Goal: Task Accomplishment & Management: Use online tool/utility

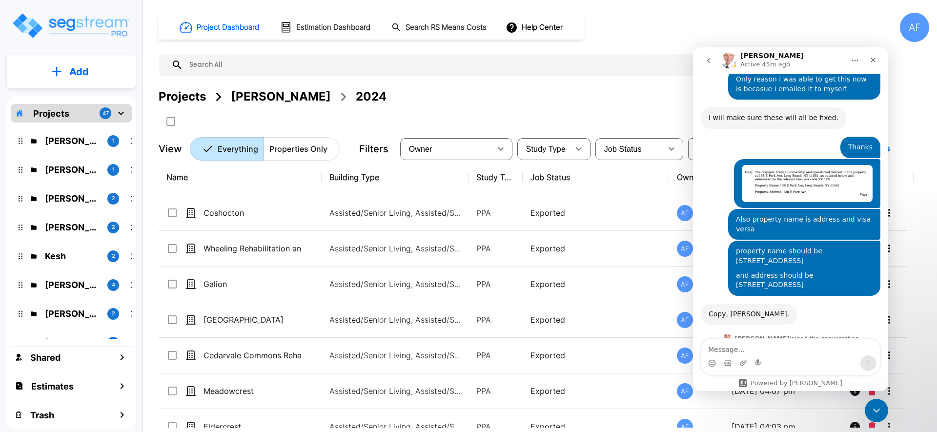
scroll to position [1817, 0]
click at [72, 172] on p "[PERSON_NAME]" at bounding box center [72, 169] width 55 height 13
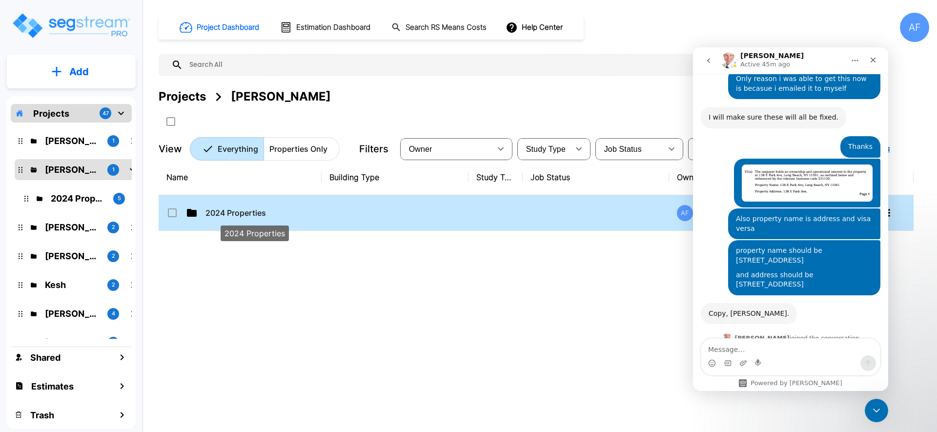
click at [265, 212] on p "2024 Properties" at bounding box center [254, 213] width 98 height 12
checkbox input "true"
click at [265, 212] on p "2024 Properties" at bounding box center [254, 213] width 98 height 12
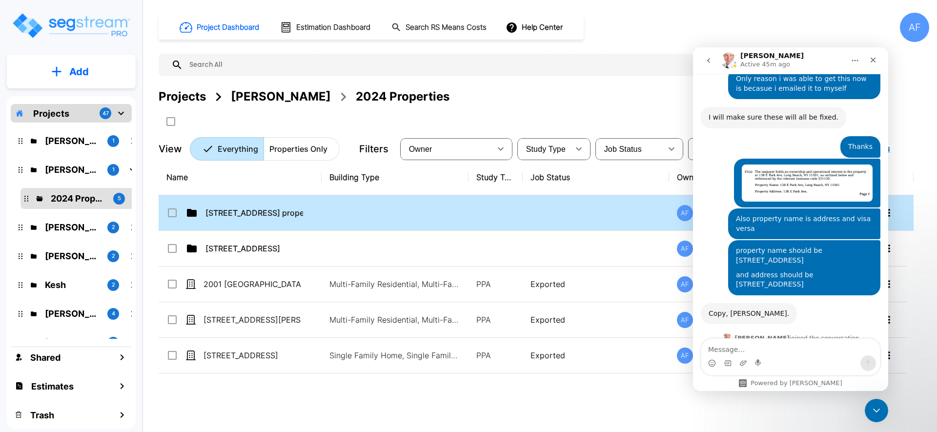
click at [278, 205] on td "78 E Park Ave properties" at bounding box center [240, 213] width 163 height 36
checkbox input "true"
click at [278, 205] on td "78 E Park Ave properties" at bounding box center [240, 213] width 163 height 36
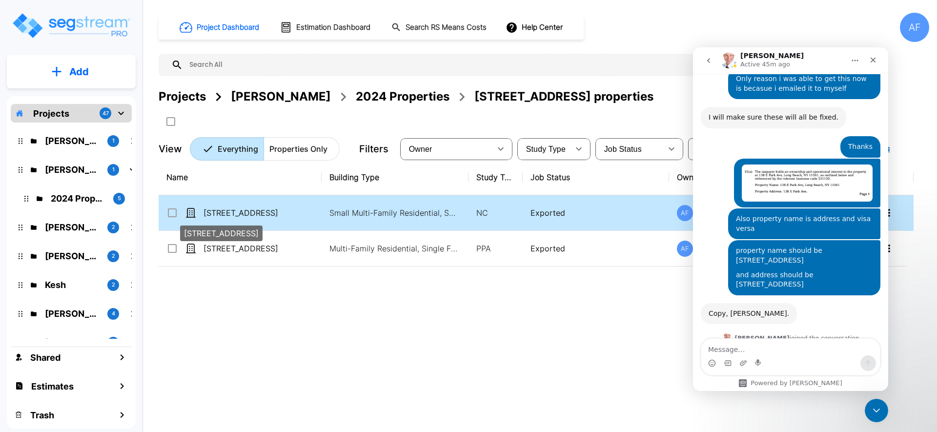
click at [279, 215] on p "[STREET_ADDRESS]" at bounding box center [252, 213] width 98 height 12
checkbox input "true"
click at [279, 215] on p "[STREET_ADDRESS]" at bounding box center [252, 213] width 98 height 12
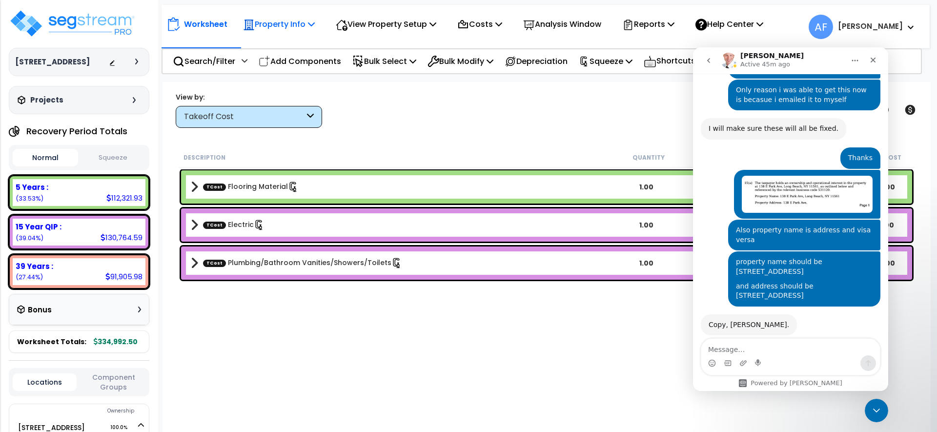
scroll to position [1817, 0]
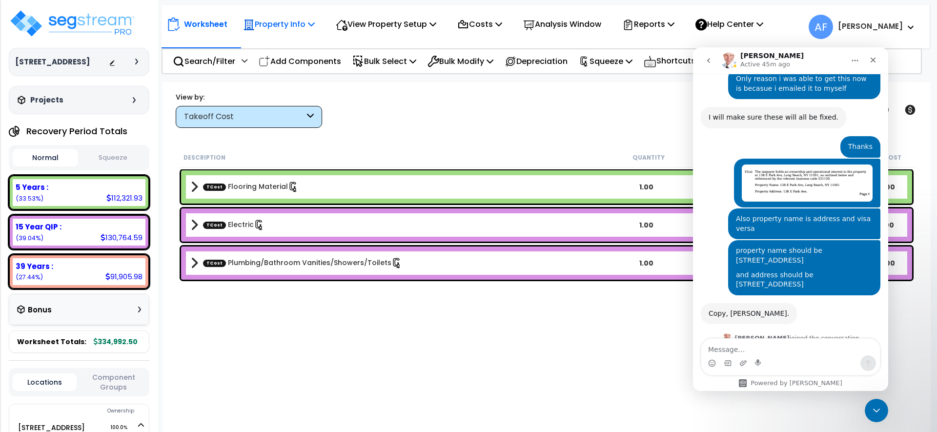
click at [299, 19] on p "Property Info" at bounding box center [279, 24] width 72 height 13
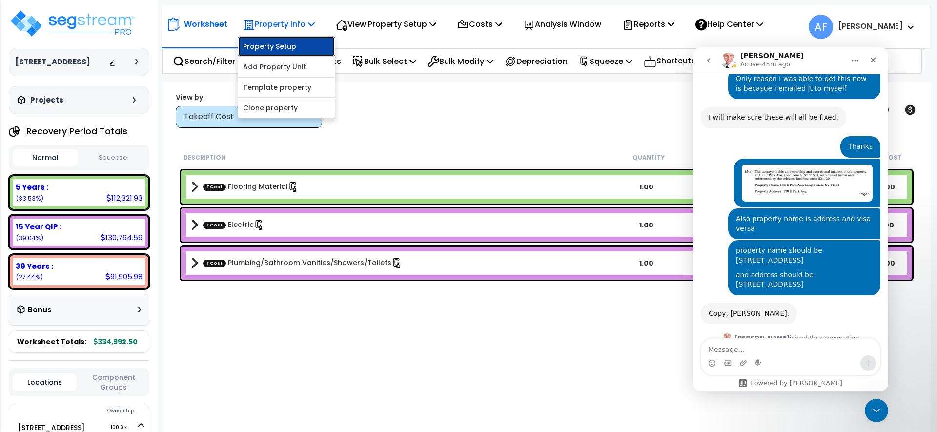
click at [299, 48] on link "Property Setup" at bounding box center [286, 47] width 97 height 20
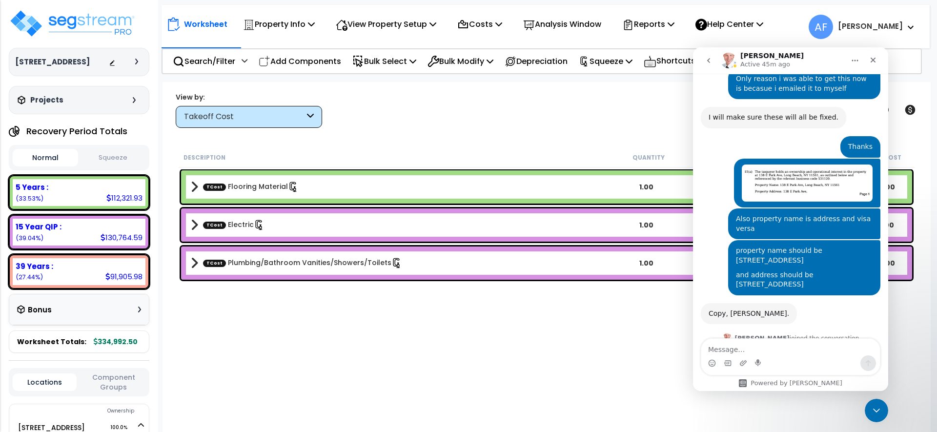
click at [127, 166] on button "Squeeze" at bounding box center [112, 157] width 65 height 17
click at [48, 165] on button "Normal" at bounding box center [45, 157] width 65 height 17
click at [881, 403] on div "Close Intercom Messenger" at bounding box center [874, 408] width 23 height 23
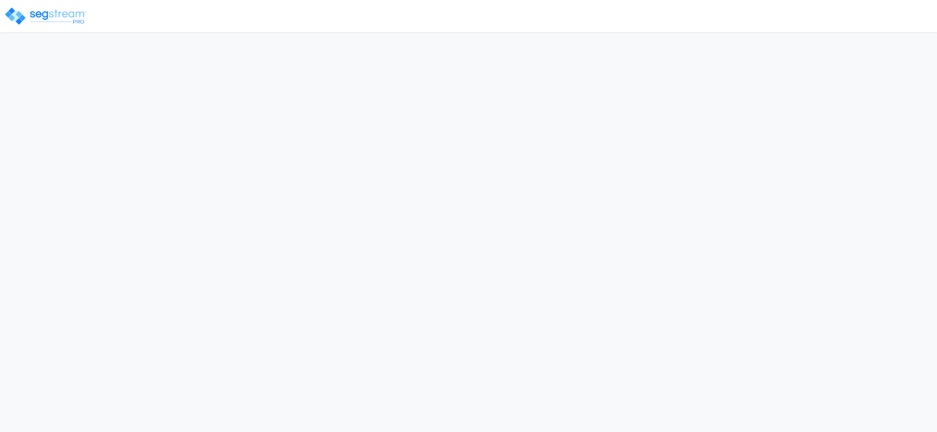
select select "2025"
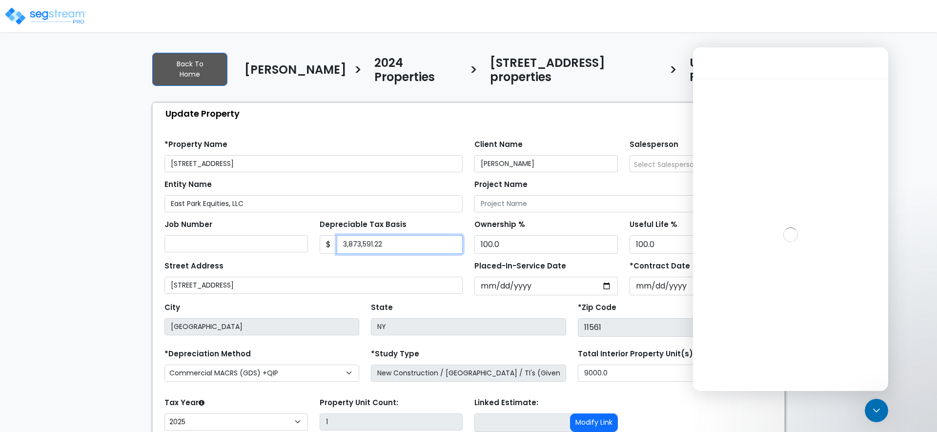
click at [393, 235] on input "3,873,591.22" at bounding box center [400, 244] width 126 height 19
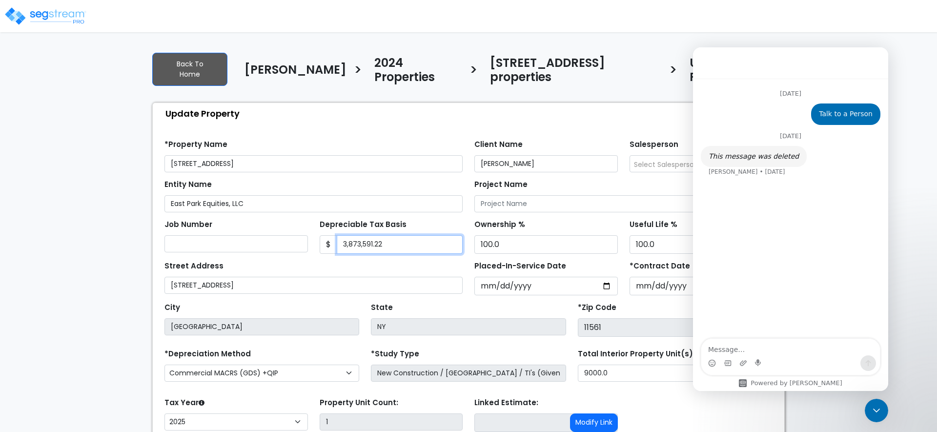
click at [393, 235] on input "3,873,591.22" at bounding box center [400, 244] width 126 height 19
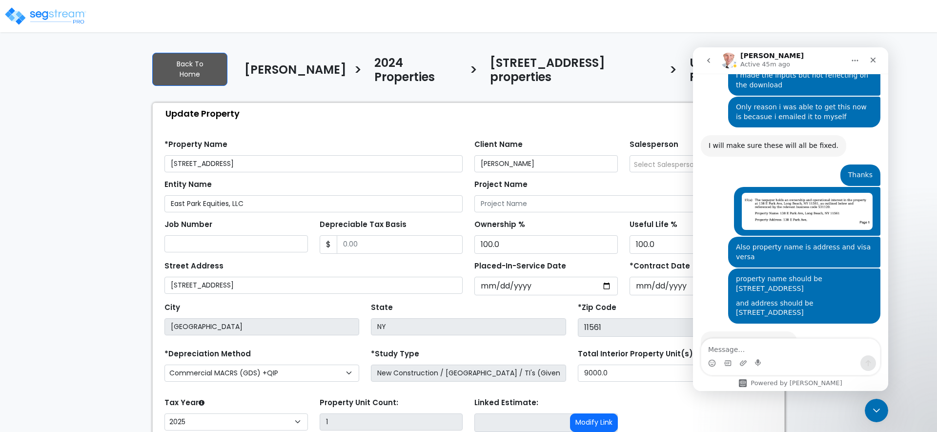
click at [626, 395] on div "Tax Year Please Enter The Placed In Service Date First. 2026 2025 Prior Years D…" at bounding box center [468, 414] width 619 height 39
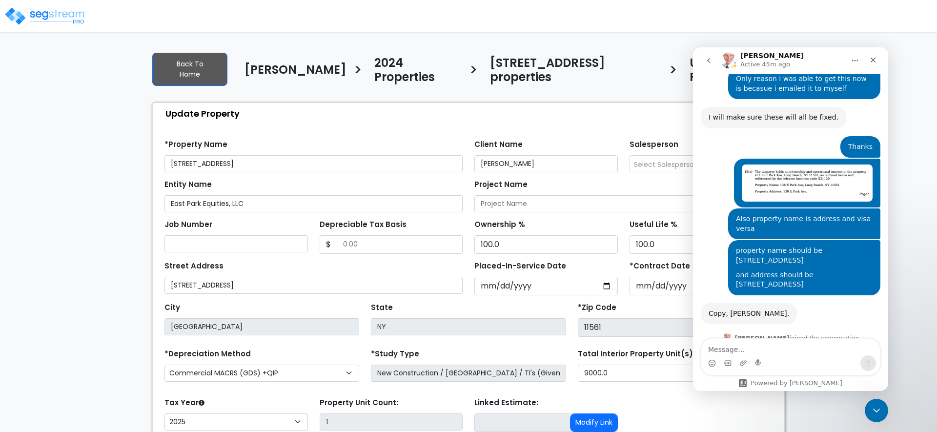
scroll to position [80, 0]
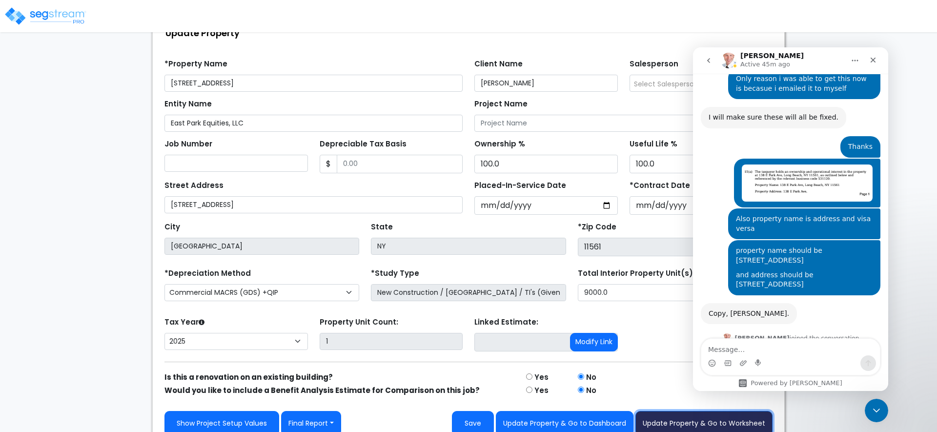
click at [670, 415] on button "Update Property & Go to Worksheet" at bounding box center [703, 423] width 137 height 25
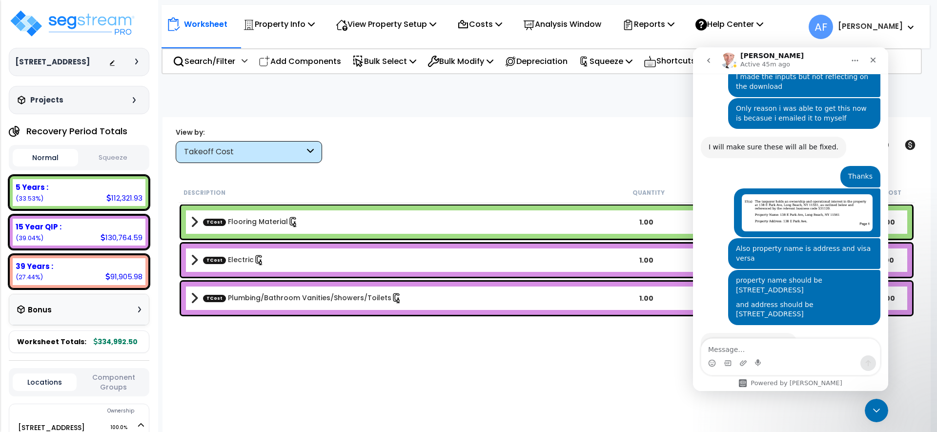
scroll to position [1807, 0]
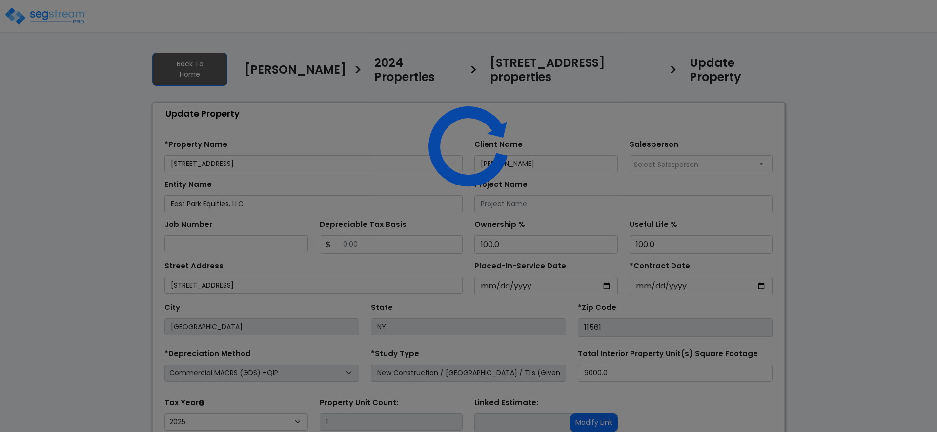
select select "2025"
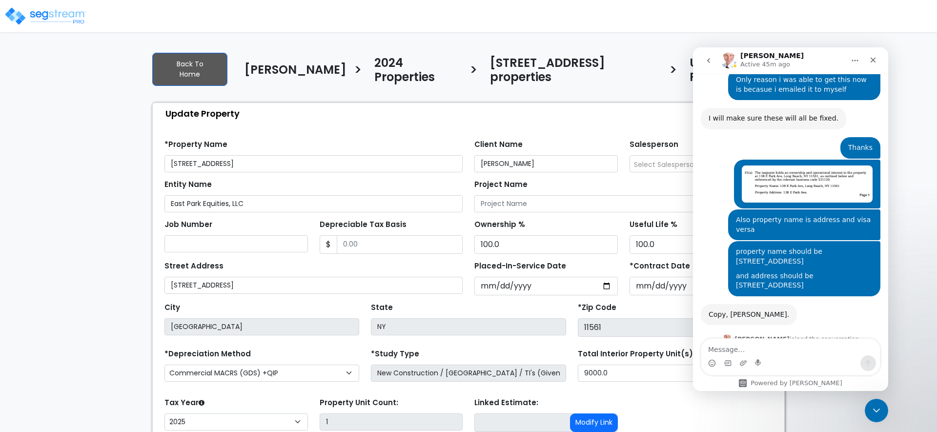
scroll to position [1817, 0]
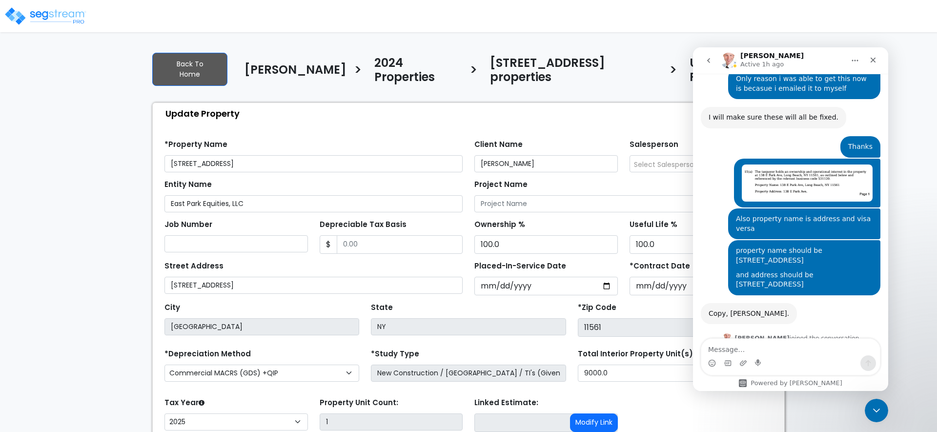
click at [69, 21] on img at bounding box center [45, 16] width 83 height 20
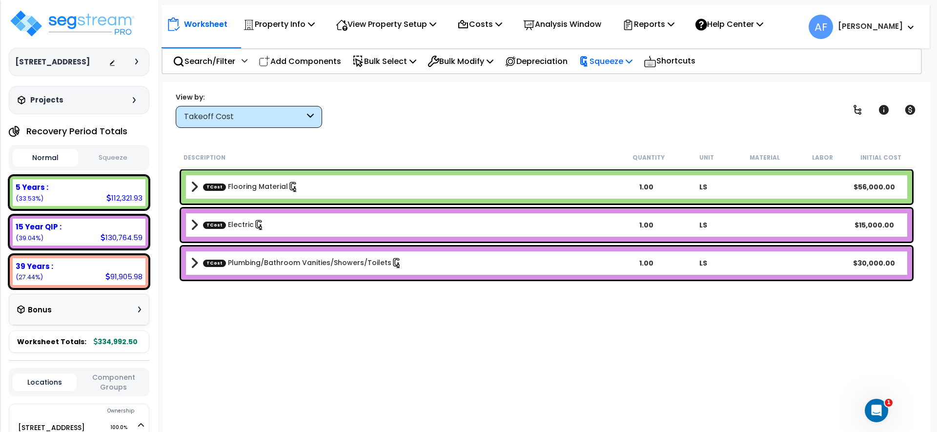
click at [613, 60] on p "Squeeze" at bounding box center [606, 61] width 54 height 13
click at [611, 80] on link "Re-squeeze" at bounding box center [622, 83] width 97 height 20
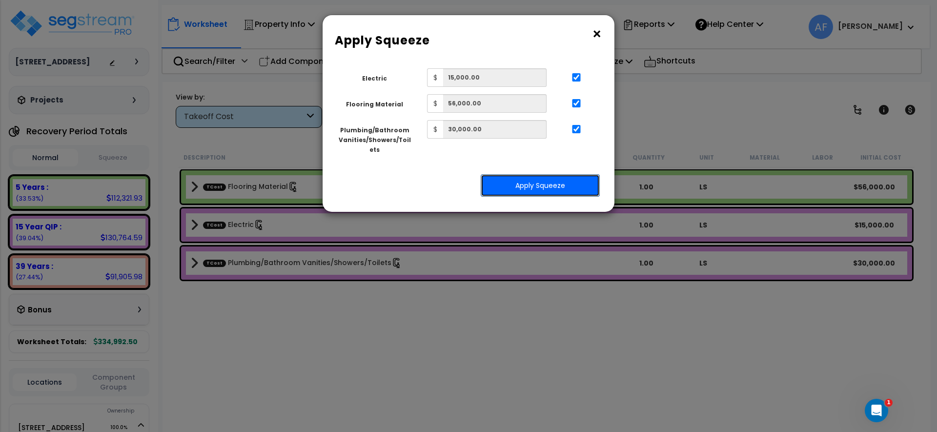
click at [535, 183] on button "Apply Squeeze" at bounding box center [539, 185] width 119 height 22
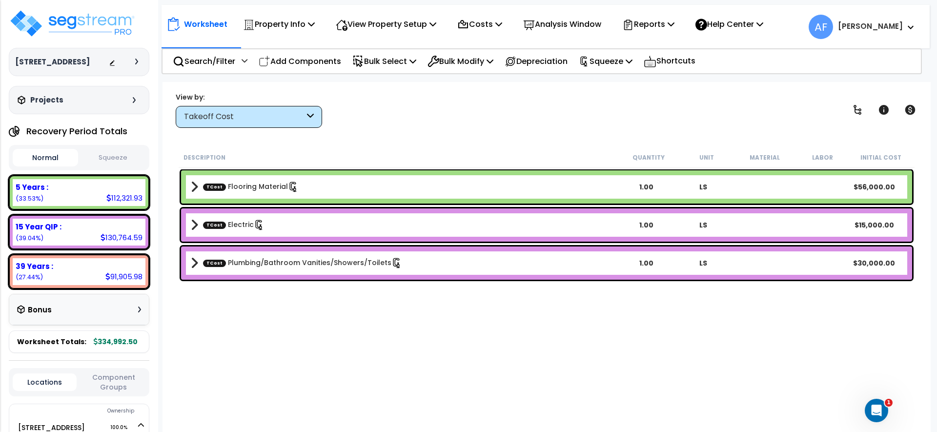
click at [116, 164] on button "Squeeze" at bounding box center [112, 157] width 65 height 17
click at [51, 166] on button "Normal" at bounding box center [45, 157] width 65 height 17
click at [49, 161] on button "Normal" at bounding box center [45, 158] width 65 height 18
click at [124, 166] on button "Squeeze" at bounding box center [112, 157] width 65 height 17
click at [53, 165] on button "Normal" at bounding box center [45, 157] width 65 height 17
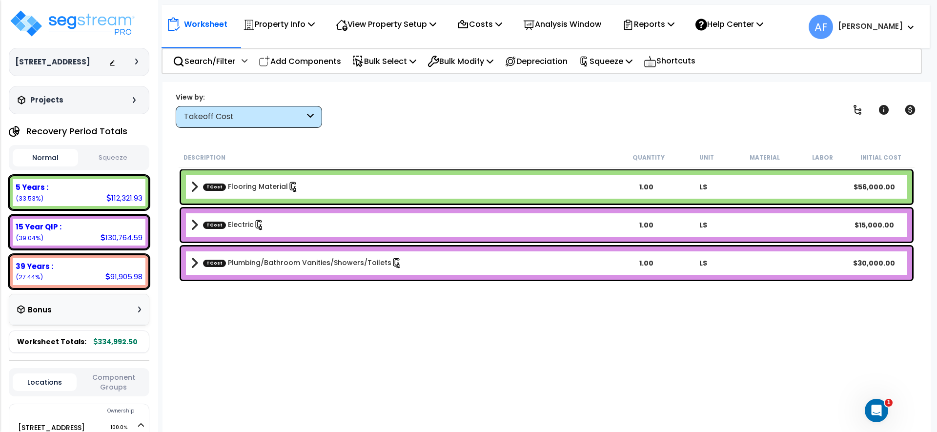
click at [121, 166] on button "Squeeze" at bounding box center [112, 157] width 65 height 17
click at [654, 30] on p "Reports" at bounding box center [648, 24] width 52 height 13
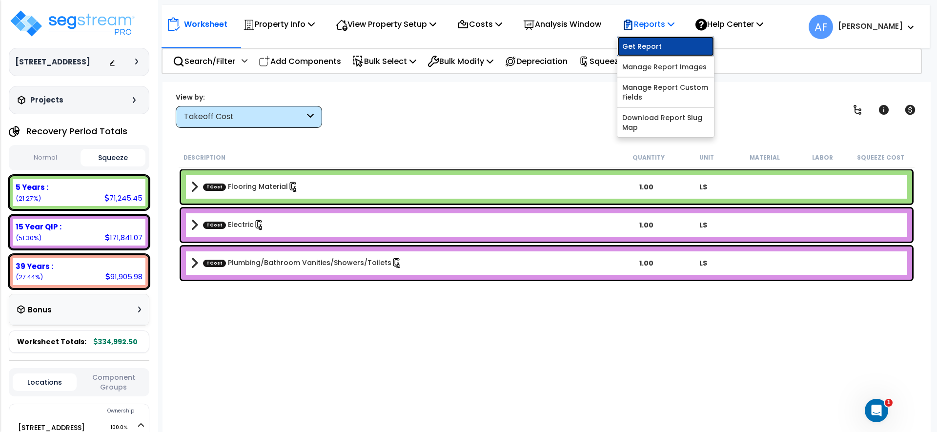
click at [653, 43] on link "Get Report" at bounding box center [665, 47] width 97 height 20
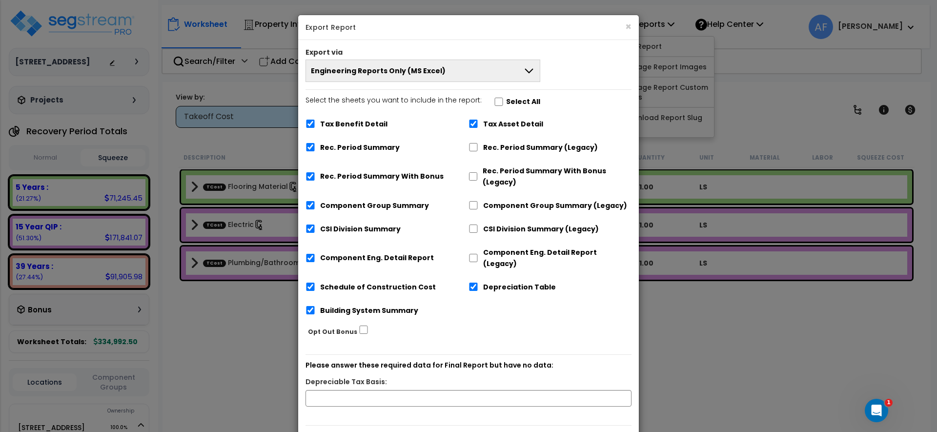
click at [501, 70] on button "Engineering Reports Only (MS Excel)" at bounding box center [422, 71] width 235 height 22
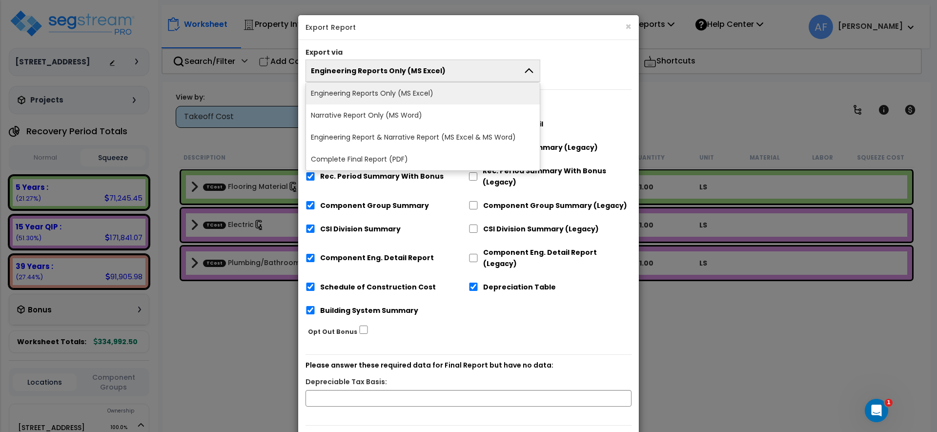
click at [404, 158] on li "Complete Final Report (PDF)" at bounding box center [423, 159] width 234 height 22
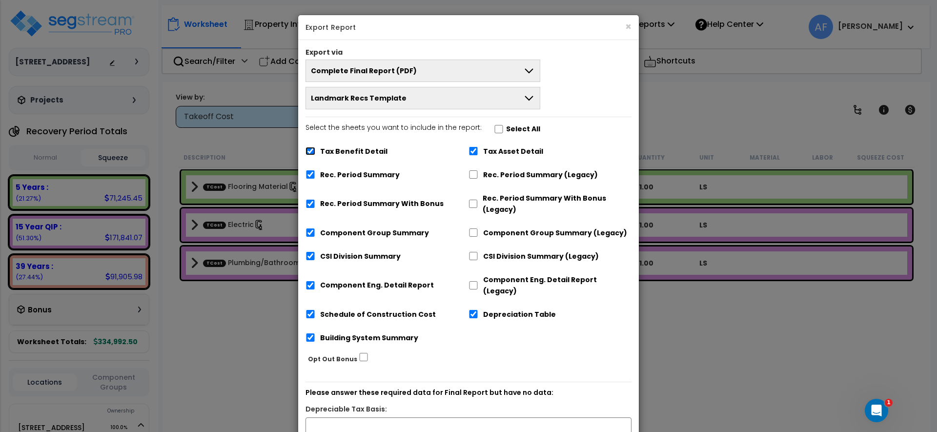
click at [309, 152] on input "Tax Benefit Detail" at bounding box center [310, 151] width 10 height 8
checkbox input "false"
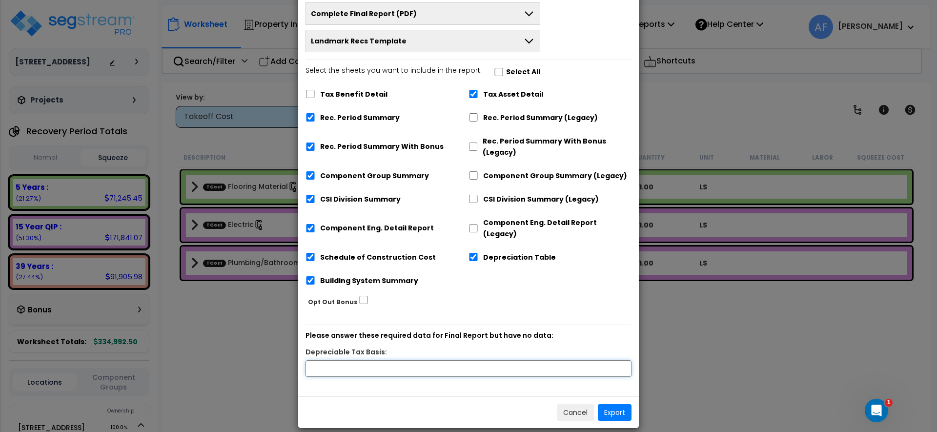
click at [428, 360] on input "text" at bounding box center [468, 368] width 326 height 17
type input "334,992.5"
click at [609, 404] on button "Export" at bounding box center [615, 412] width 34 height 17
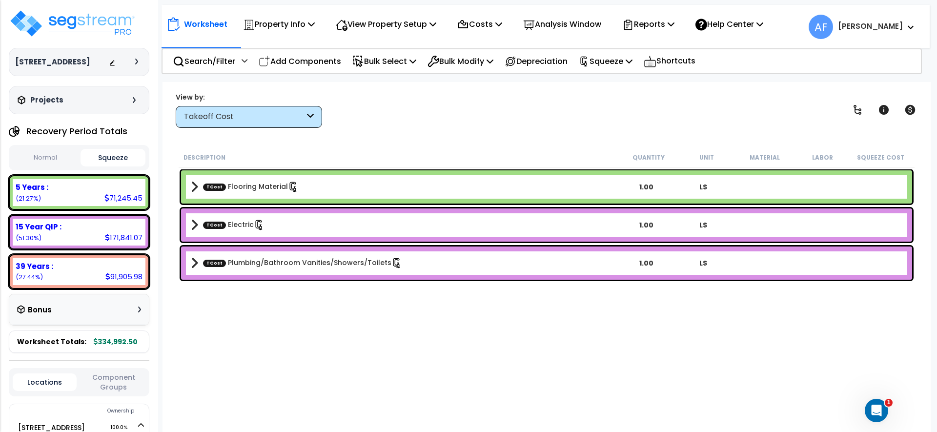
click at [38, 166] on button "Normal" at bounding box center [45, 157] width 65 height 17
click at [629, 60] on p "Squeeze" at bounding box center [606, 61] width 54 height 13
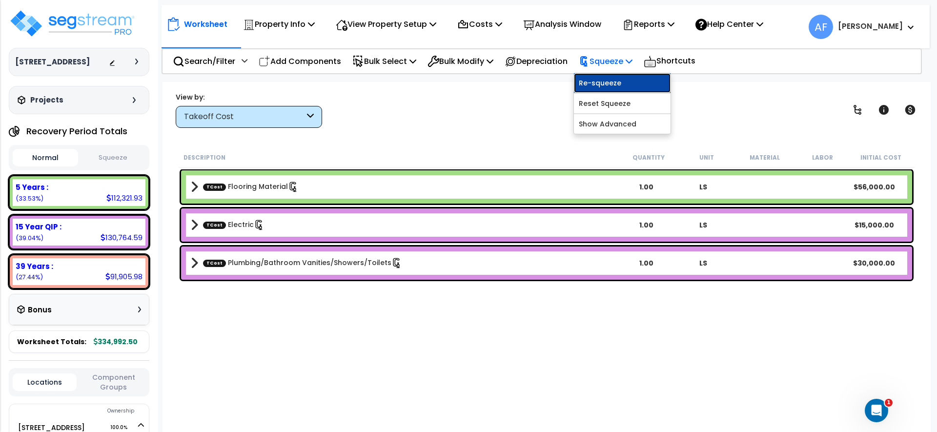
click at [629, 78] on link "Re-squeeze" at bounding box center [622, 83] width 97 height 20
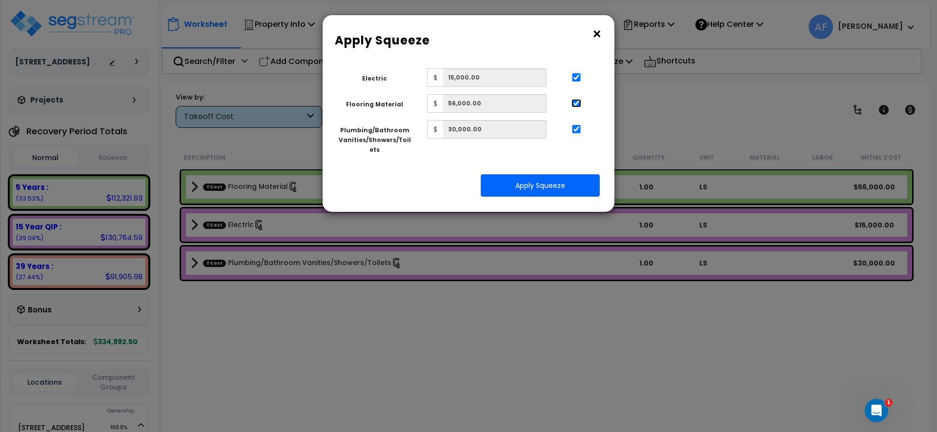
click at [573, 100] on input "..." at bounding box center [576, 103] width 10 height 8
checkbox input "false"
click at [539, 180] on button "Apply Squeeze" at bounding box center [539, 185] width 119 height 22
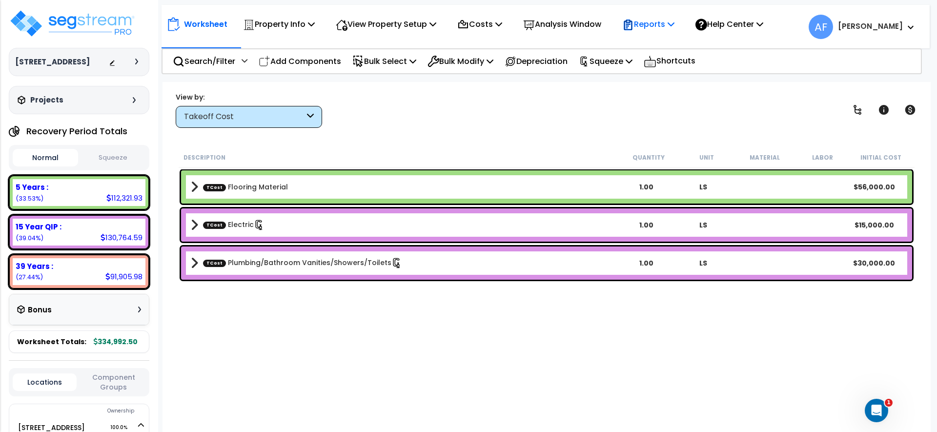
click at [672, 31] on div "Reports" at bounding box center [648, 24] width 52 height 23
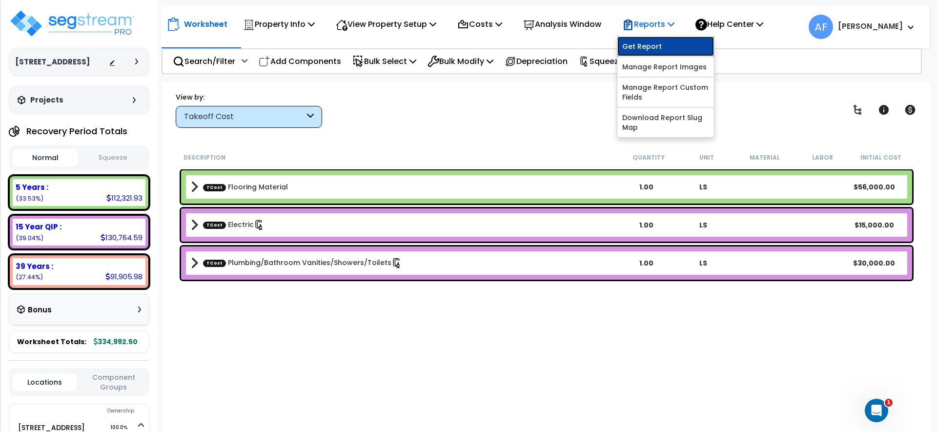
click at [667, 46] on link "Get Report" at bounding box center [665, 47] width 97 height 20
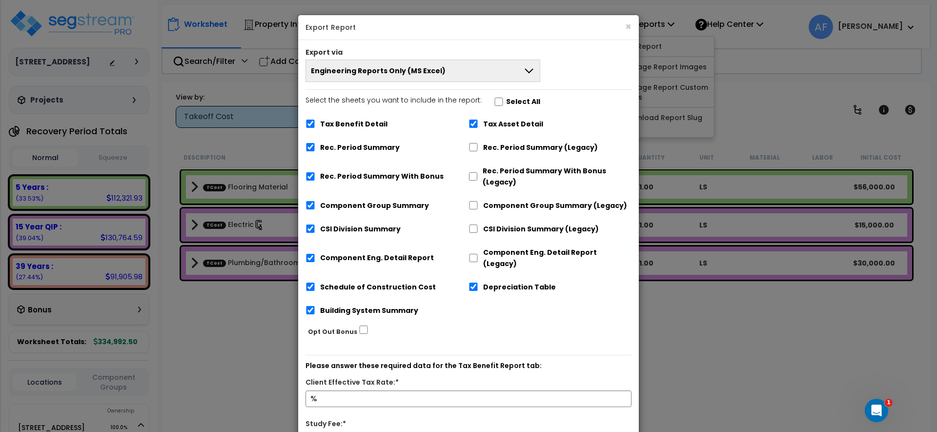
click at [477, 74] on button "Engineering Reports Only (MS Excel)" at bounding box center [422, 71] width 235 height 22
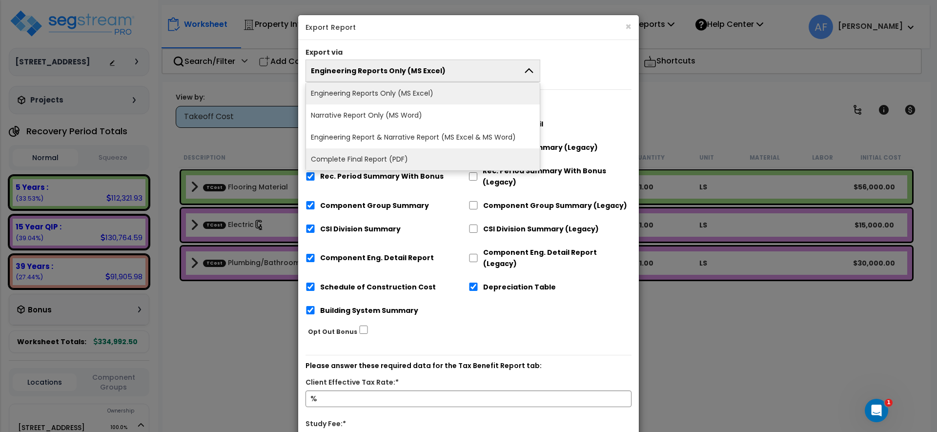
click at [407, 161] on li "Complete Final Report (PDF)" at bounding box center [423, 159] width 234 height 22
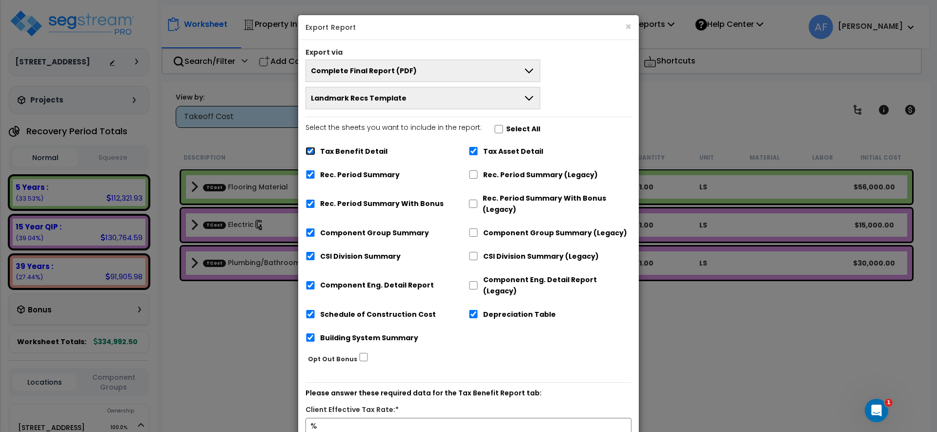
click at [311, 149] on input "Tax Benefit Detail" at bounding box center [310, 151] width 10 height 8
checkbox input "false"
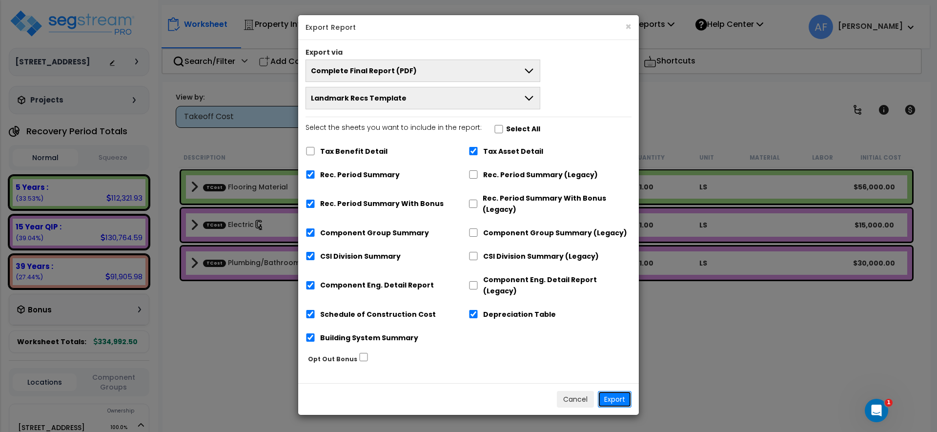
click at [614, 391] on button "Export" at bounding box center [615, 399] width 34 height 17
